Goal: Entertainment & Leisure: Consume media (video, audio)

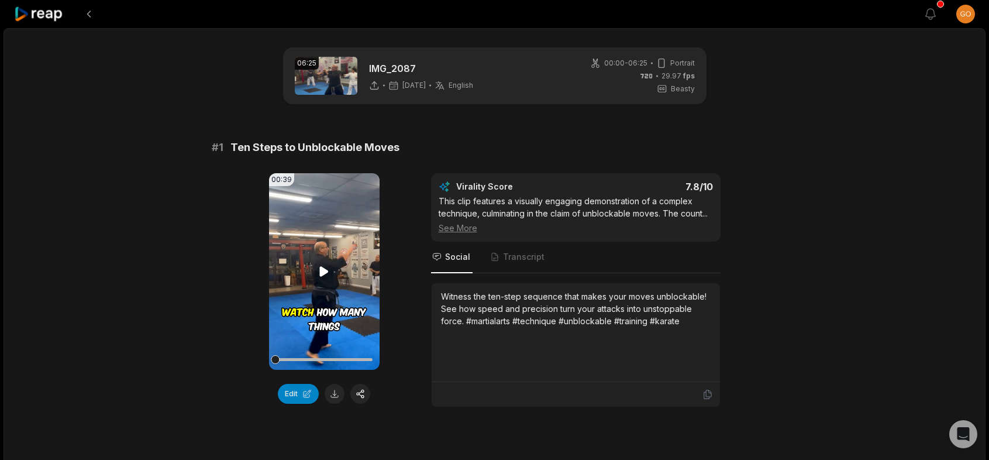
click at [323, 275] on icon at bounding box center [324, 271] width 9 height 10
